Goal: Book appointment/travel/reservation

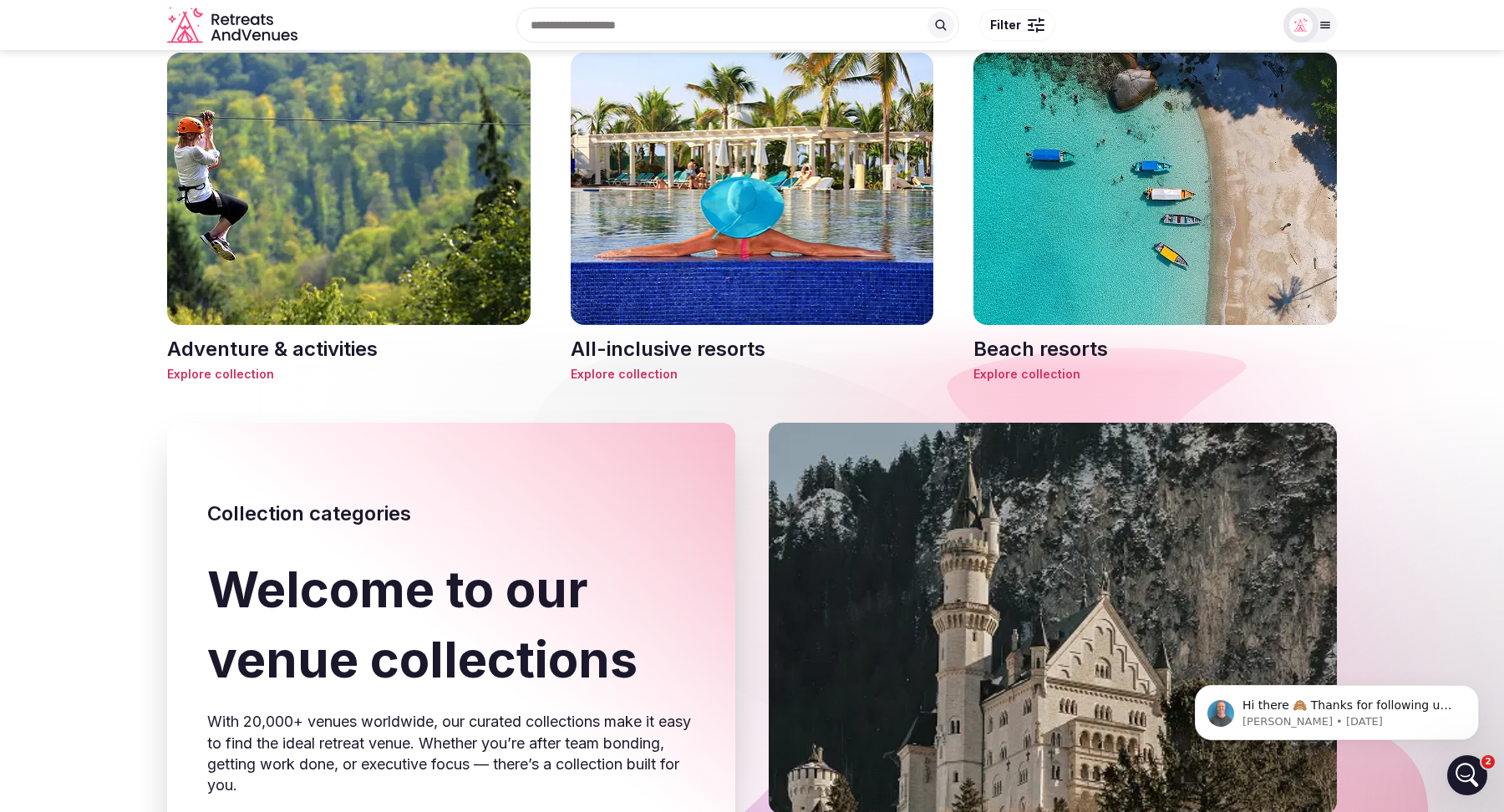
scroll to position [75, 0]
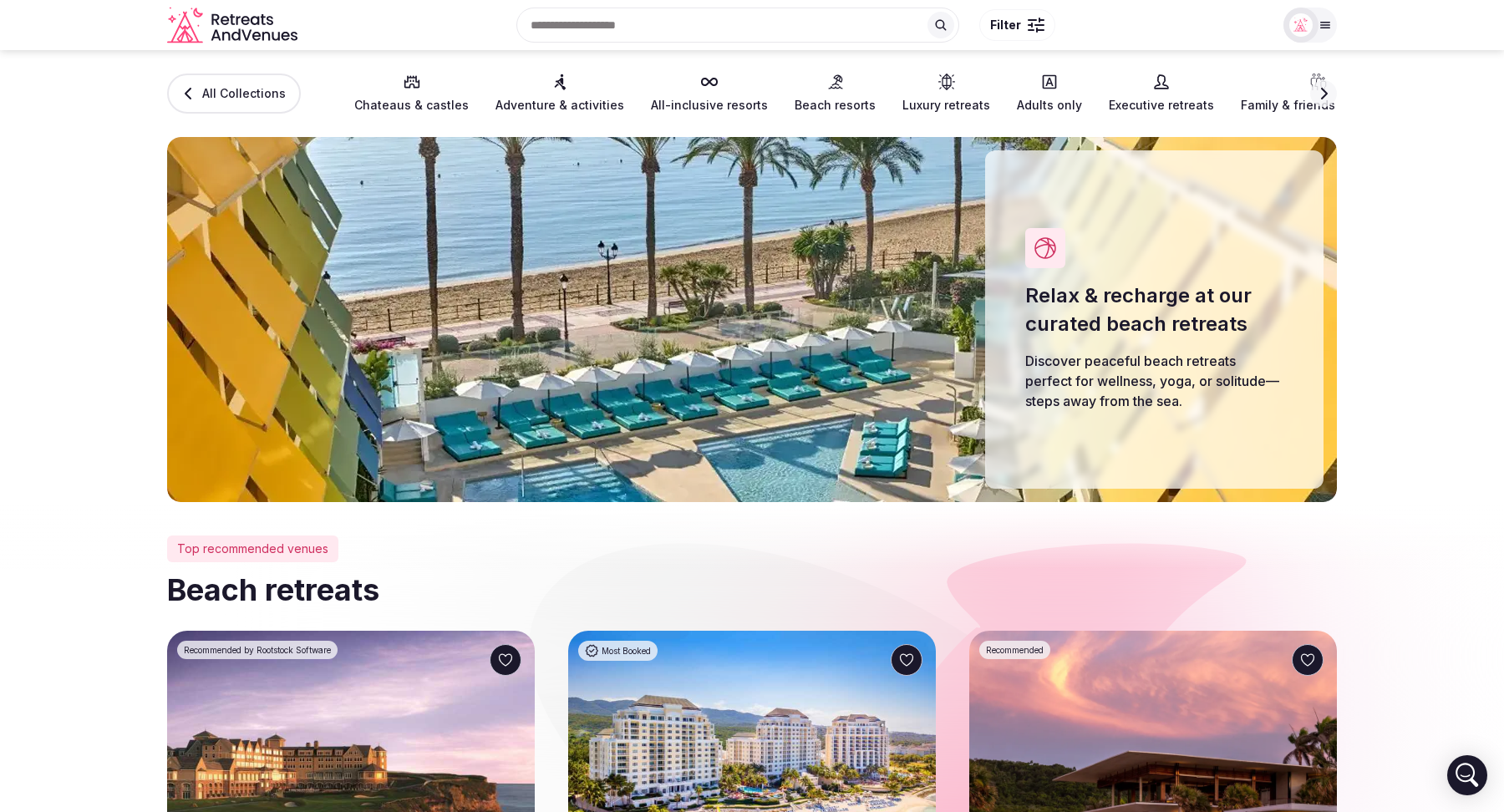
click at [1124, 99] on span "Executive retreats" at bounding box center [1161, 105] width 105 height 17
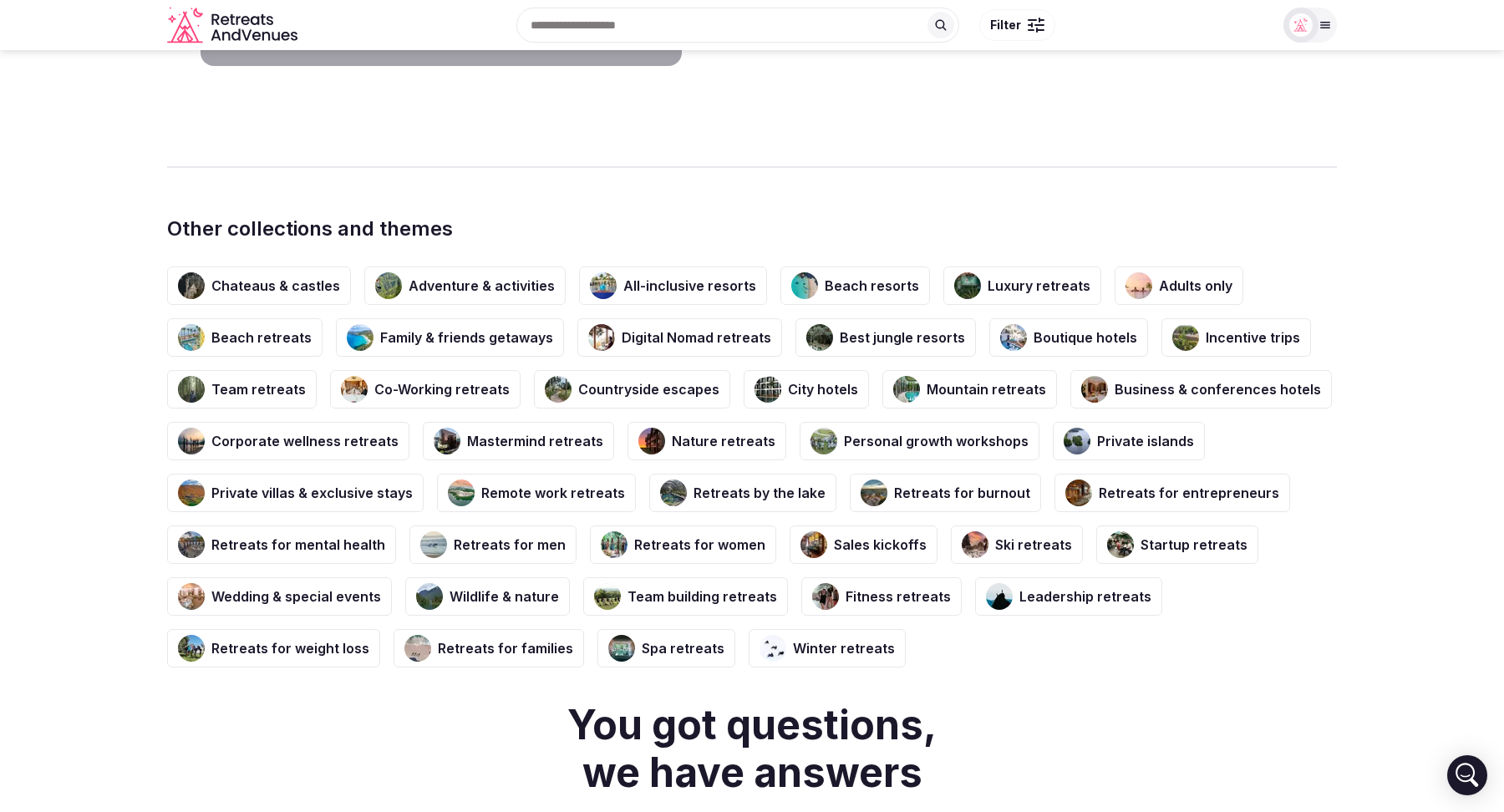
scroll to position [2899, 0]
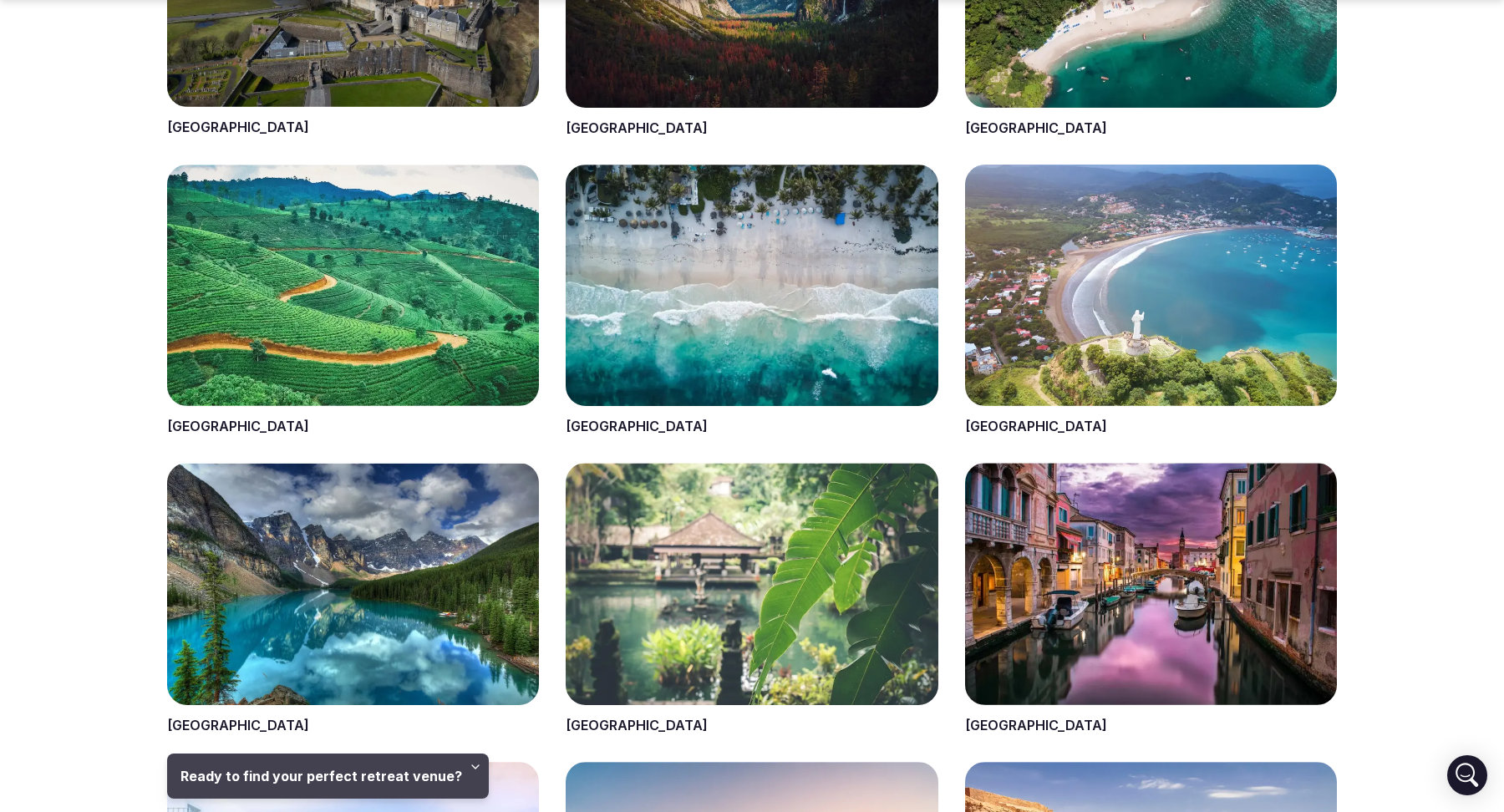
scroll to position [910, 0]
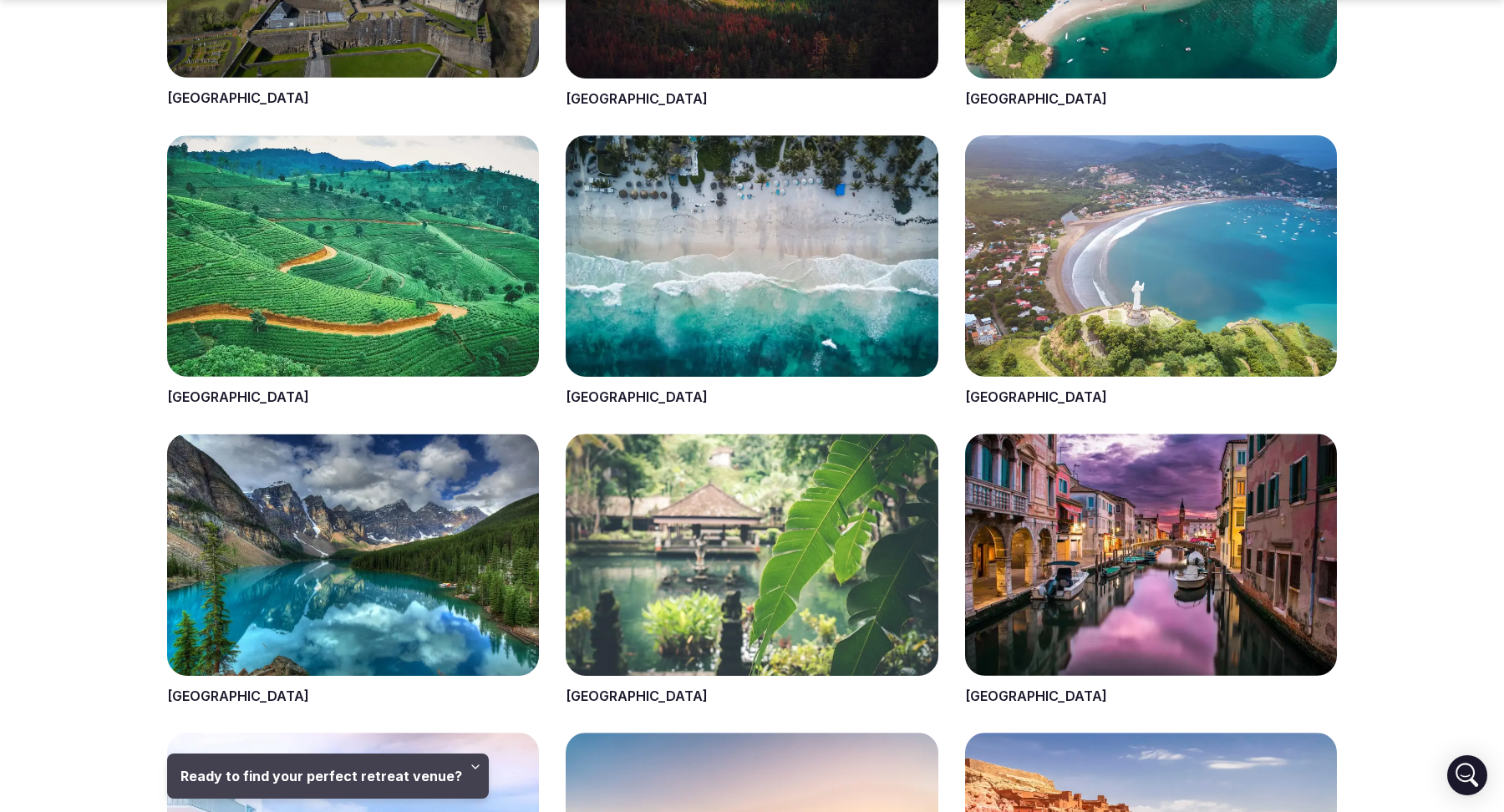
click at [1000, 392] on span at bounding box center [1150, 271] width 372 height 271
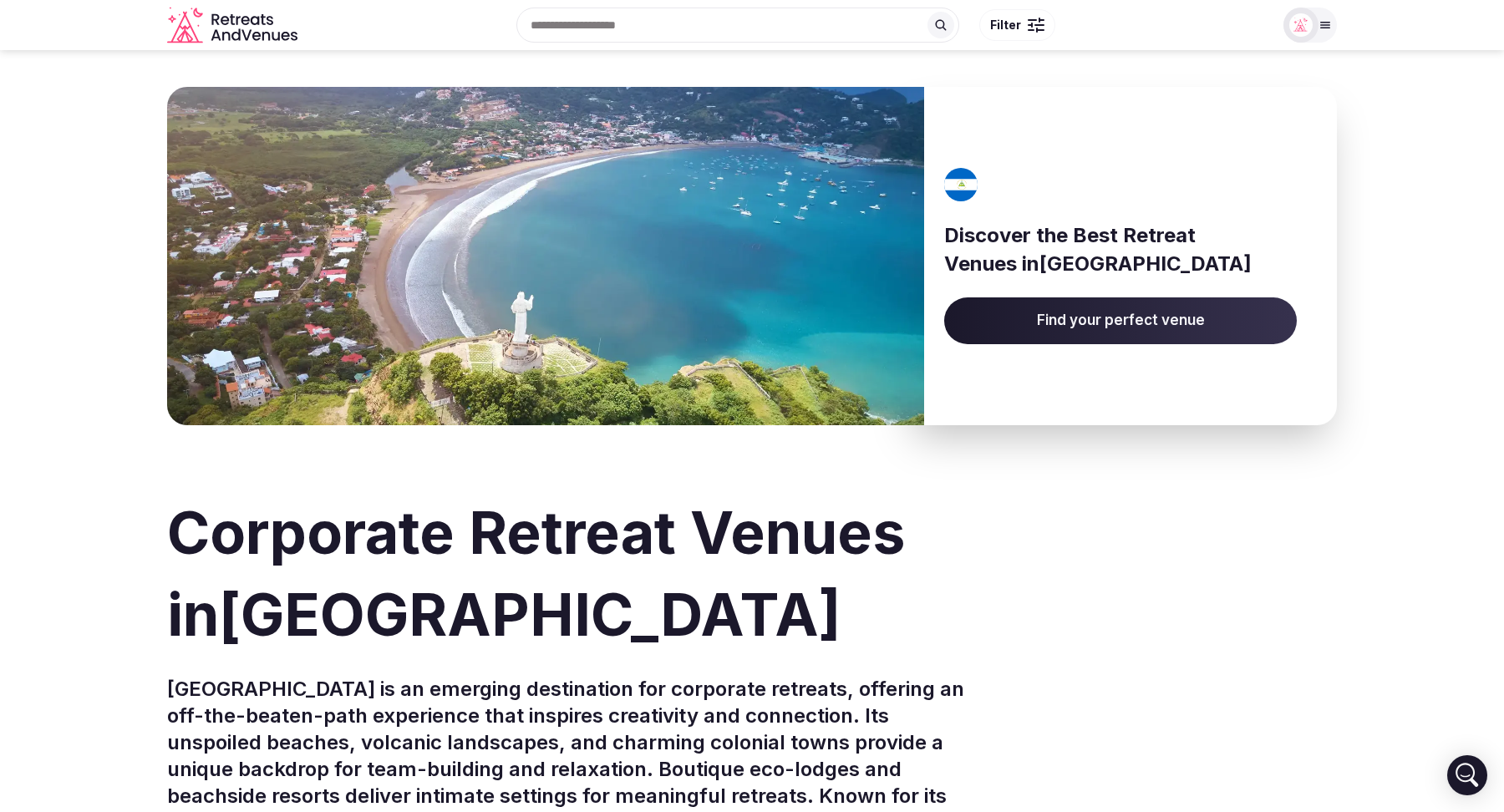
scroll to position [910, 0]
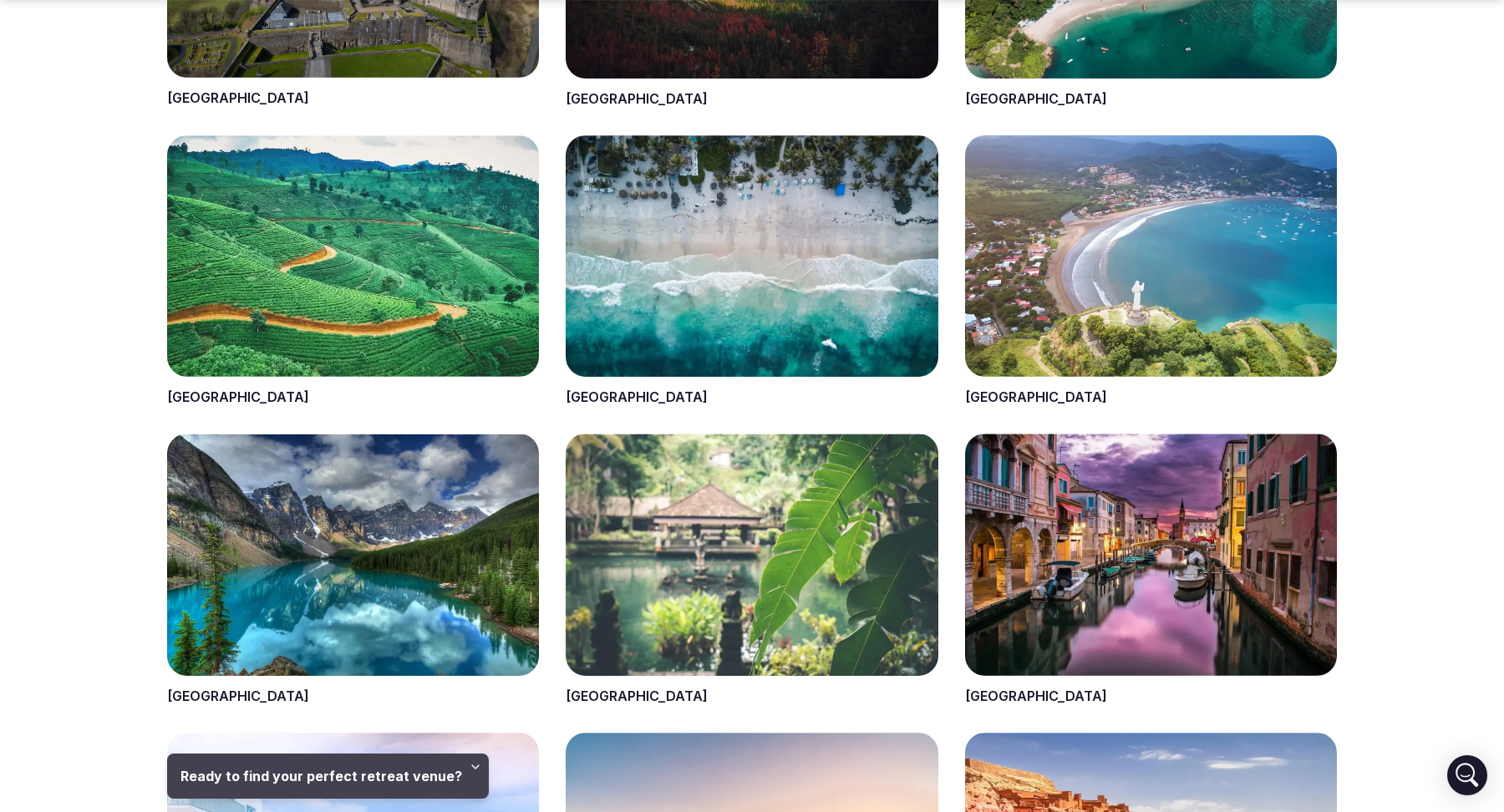
click at [585, 399] on span at bounding box center [751, 271] width 372 height 271
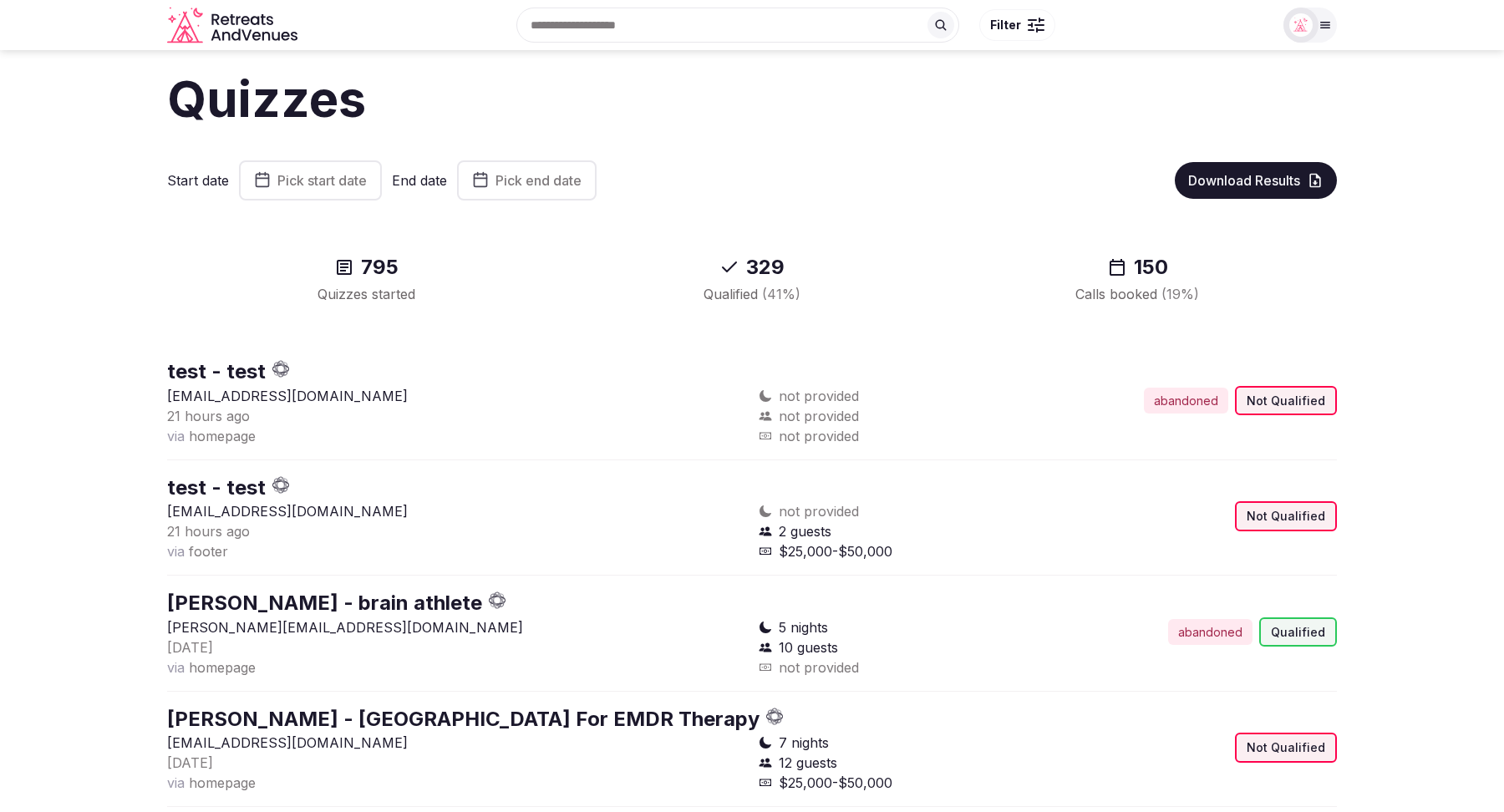
click at [335, 179] on span "Pick start date" at bounding box center [322, 180] width 89 height 17
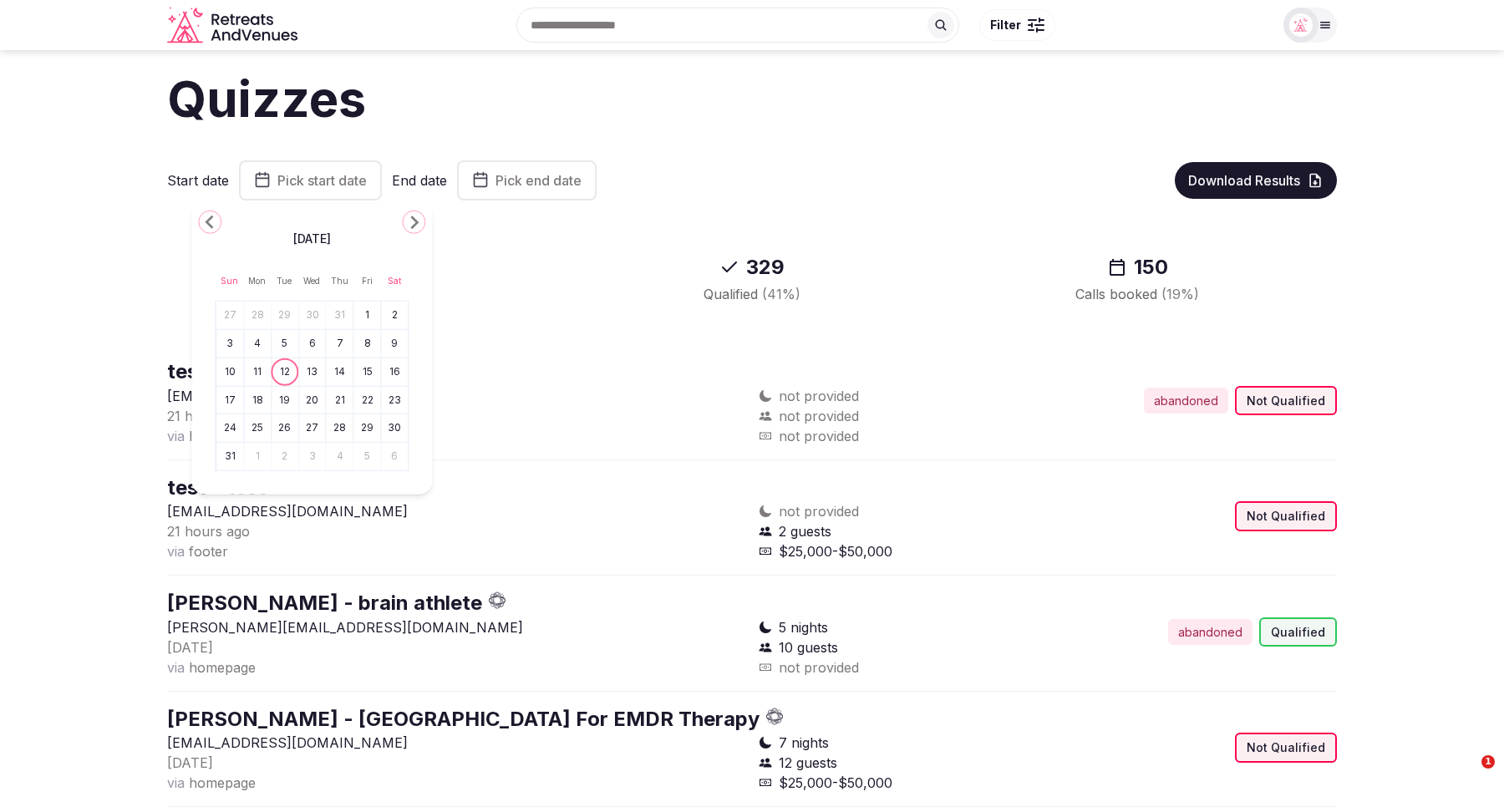
click at [262, 345] on button "4" at bounding box center [258, 344] width 24 height 24
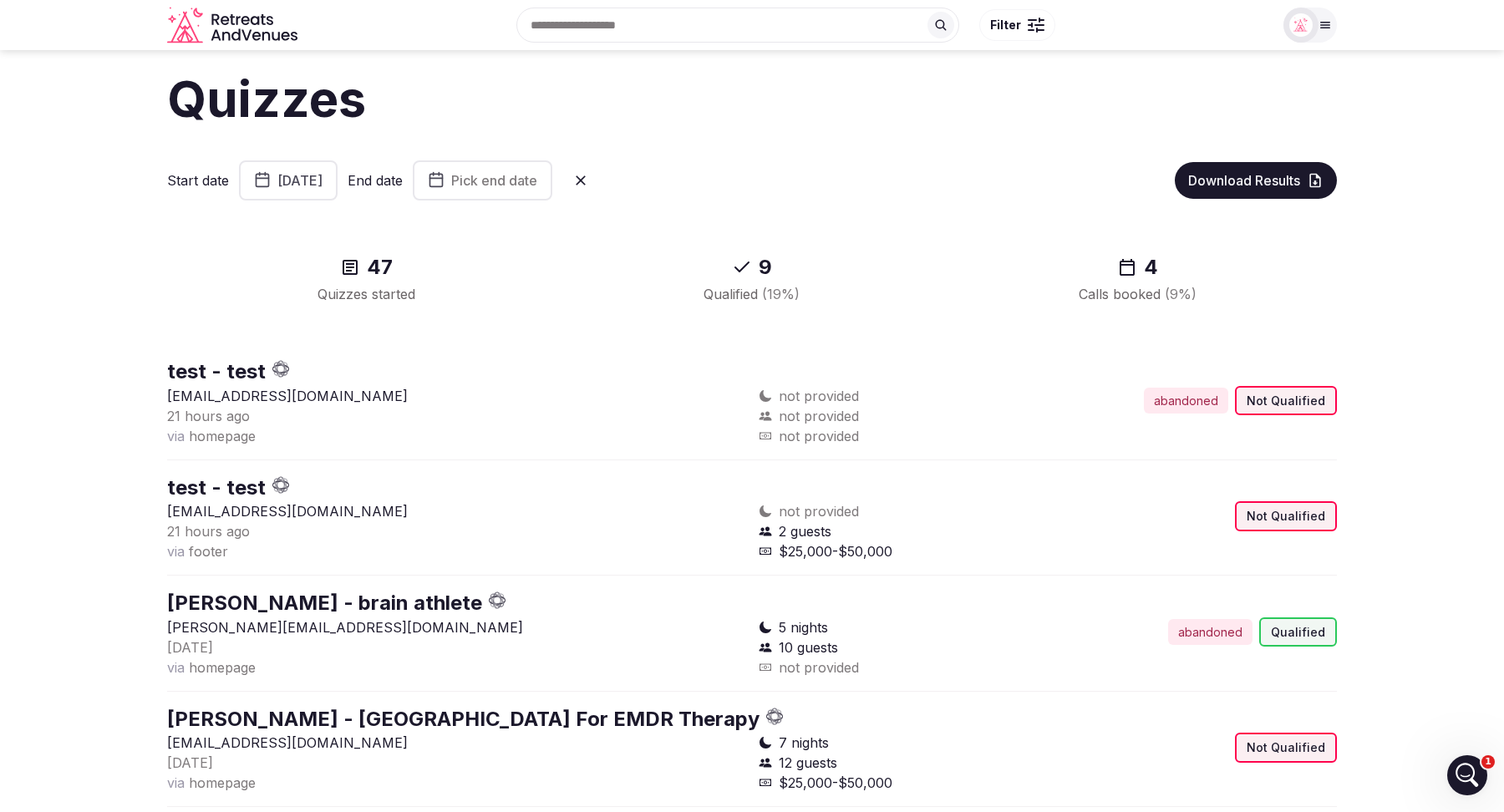
click at [532, 172] on span "Pick end date" at bounding box center [493, 180] width 86 height 17
click at [471, 368] on button "10" at bounding box center [469, 371] width 24 height 24
